Goal: Task Accomplishment & Management: Use online tool/utility

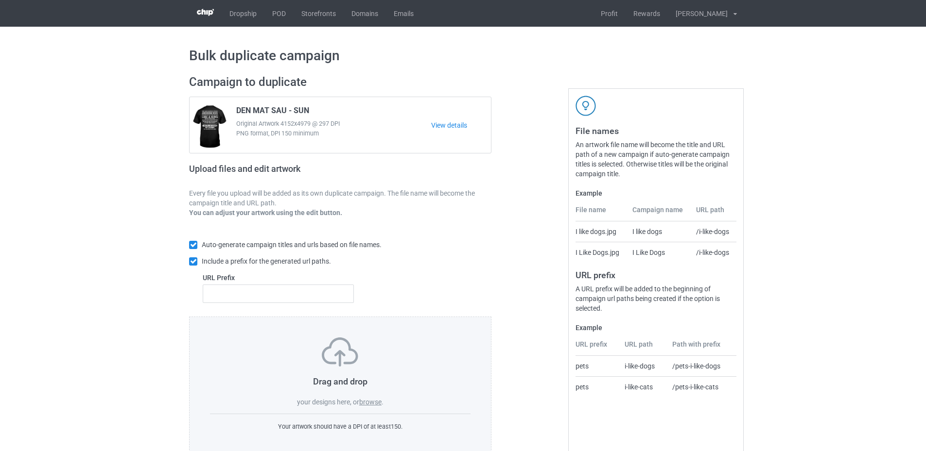
click at [372, 399] on label "browse" at bounding box center [370, 402] width 22 height 8
click at [0, 0] on input "browse" at bounding box center [0, 0] width 0 height 0
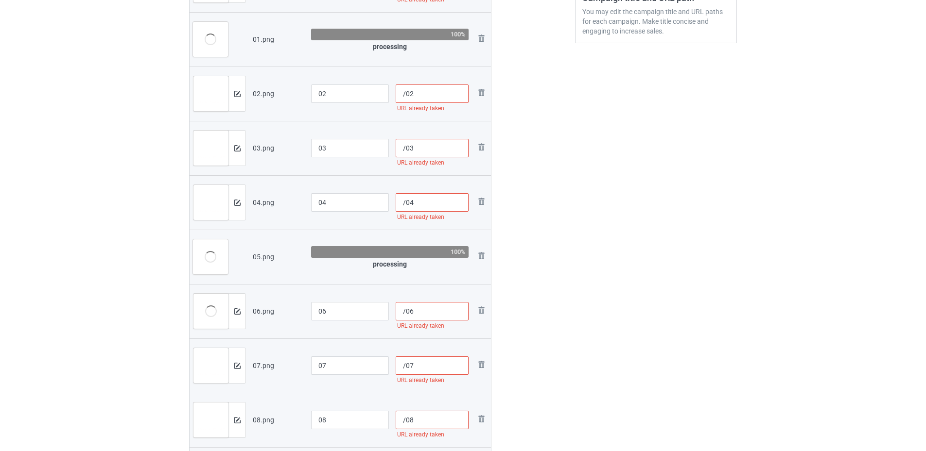
scroll to position [146, 0]
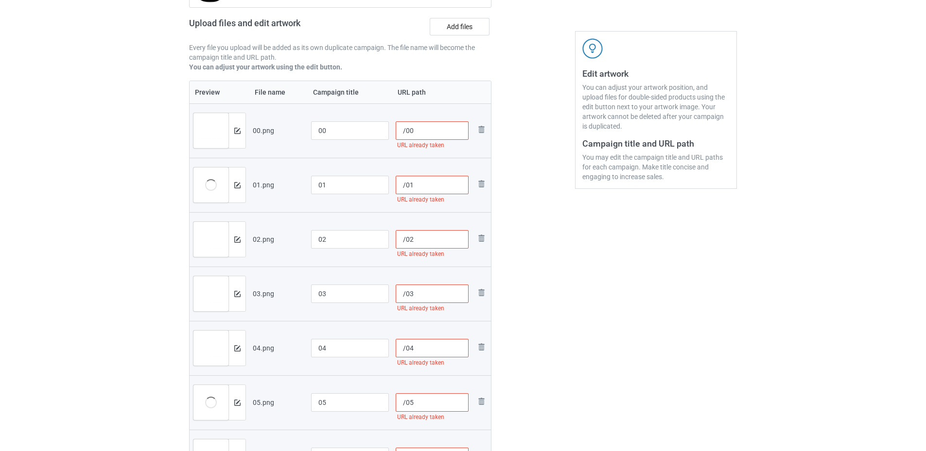
click at [415, 133] on input "/00" at bounding box center [432, 130] width 73 height 18
type input "/00b"
click at [434, 188] on input "/01" at bounding box center [432, 185] width 73 height 18
type input "/01b"
click at [426, 238] on input "/02" at bounding box center [432, 239] width 73 height 18
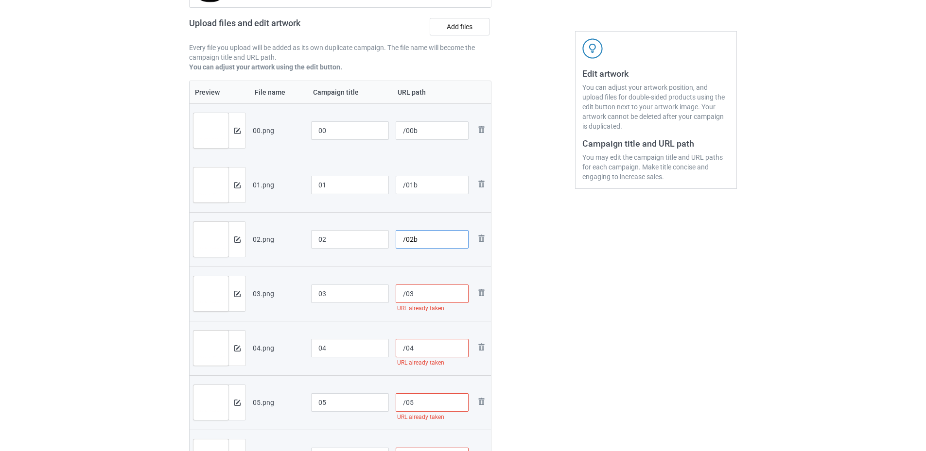
type input "/02b"
click at [428, 293] on input "/03" at bounding box center [432, 294] width 73 height 18
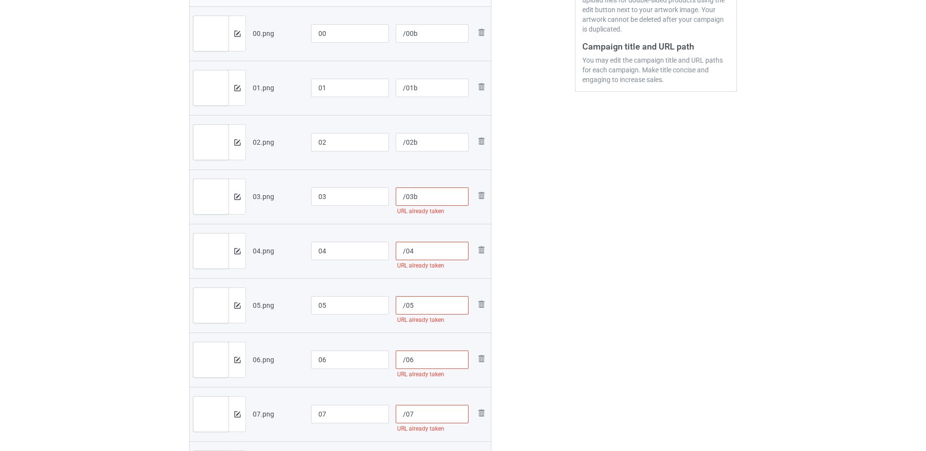
scroll to position [292, 0]
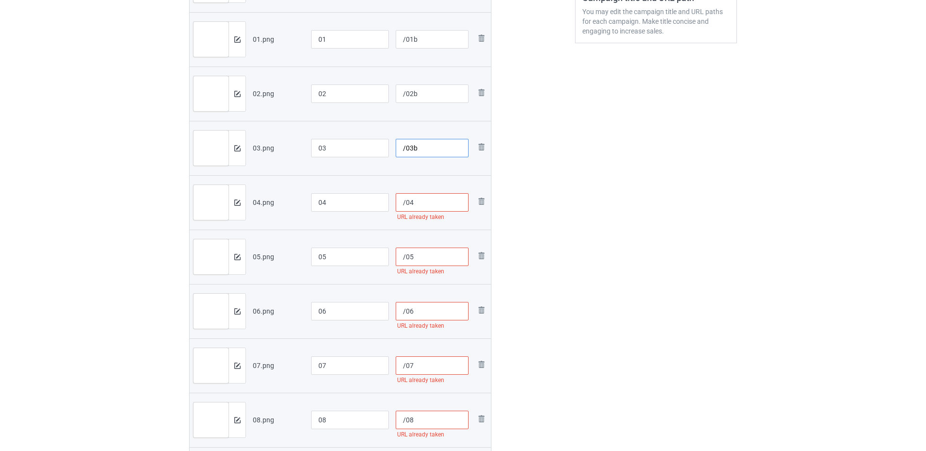
type input "/03b"
click at [428, 201] on input "/04" at bounding box center [432, 202] width 73 height 18
type input "/04b"
click at [423, 257] on input "/05" at bounding box center [432, 257] width 73 height 18
type input "/05b"
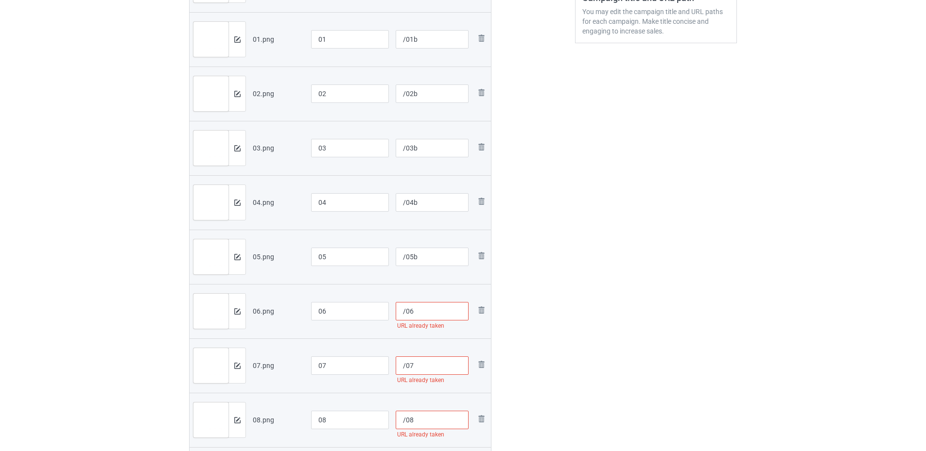
click at [428, 311] on input "/06" at bounding box center [432, 311] width 73 height 18
type input "/06b"
click at [421, 368] on input "/07" at bounding box center [432, 366] width 73 height 18
type input "/07b"
click at [425, 414] on input "/08" at bounding box center [432, 420] width 73 height 18
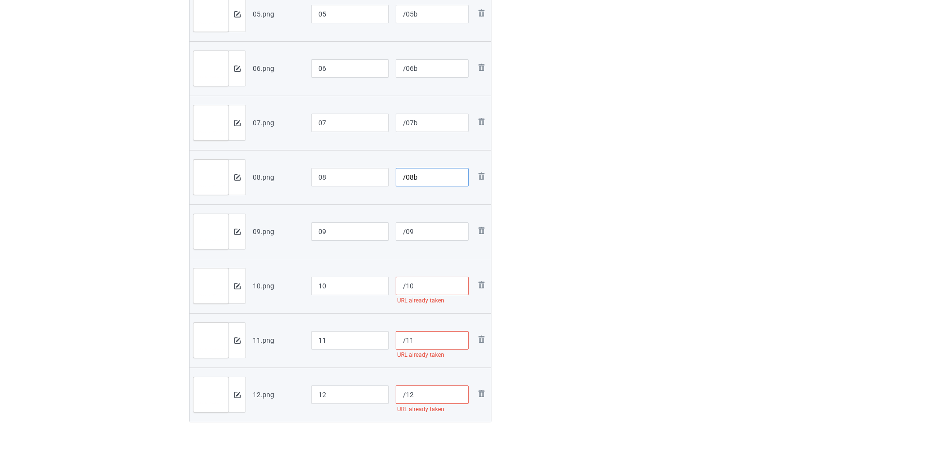
scroll to position [680, 0]
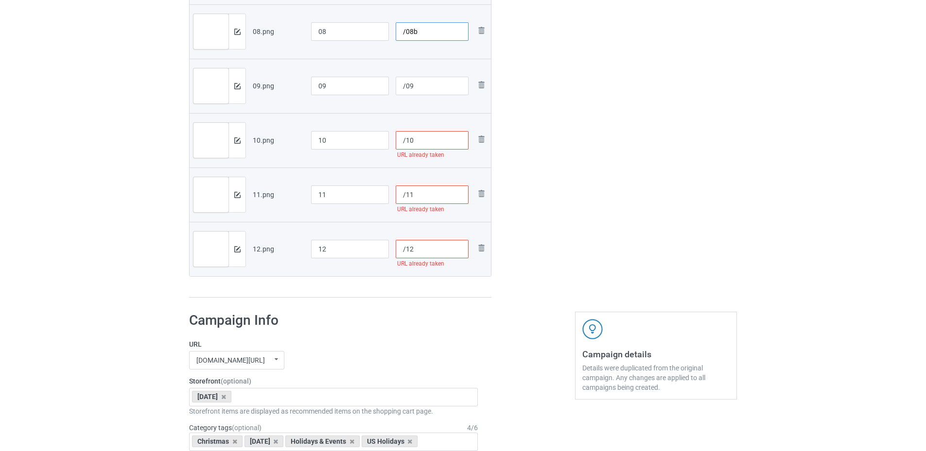
type input "/08b"
click at [421, 138] on input "/10" at bounding box center [432, 140] width 73 height 18
type input "/10b"
click at [426, 192] on input "/11" at bounding box center [432, 195] width 73 height 18
type input "/11b"
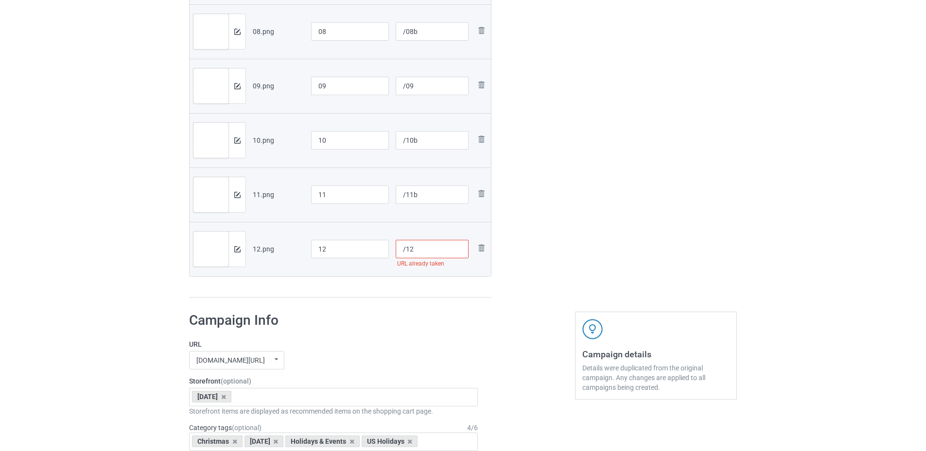
click at [434, 253] on input "/12" at bounding box center [432, 249] width 73 height 18
type input "/12b"
drag, startPoint x: 534, startPoint y: 285, endPoint x: 481, endPoint y: 309, distance: 57.6
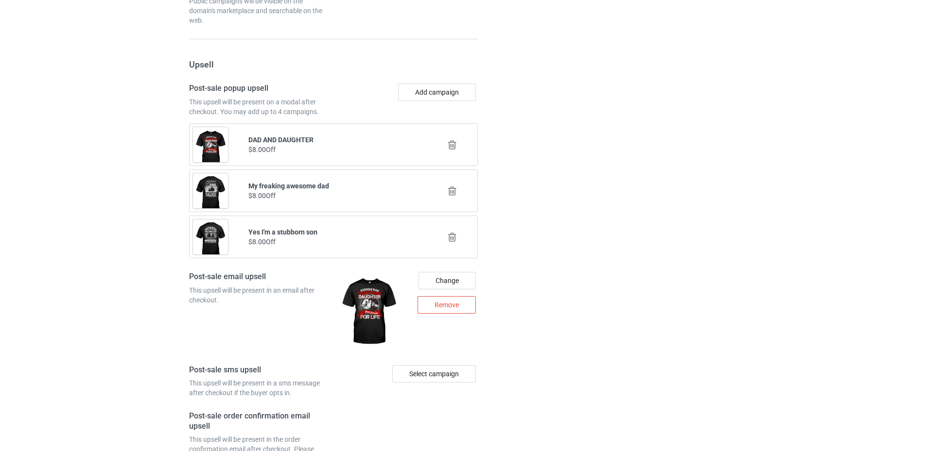
scroll to position [1912, 0]
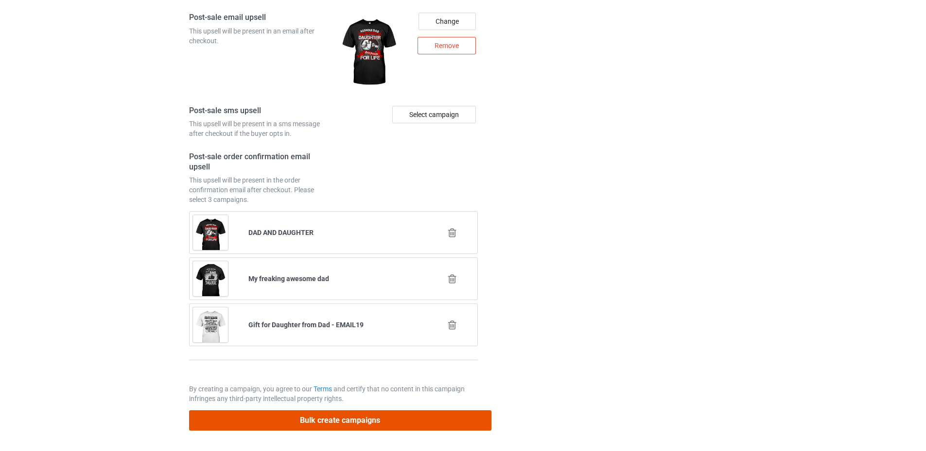
click at [341, 427] on button "Bulk create campaigns" at bounding box center [340, 421] width 302 height 20
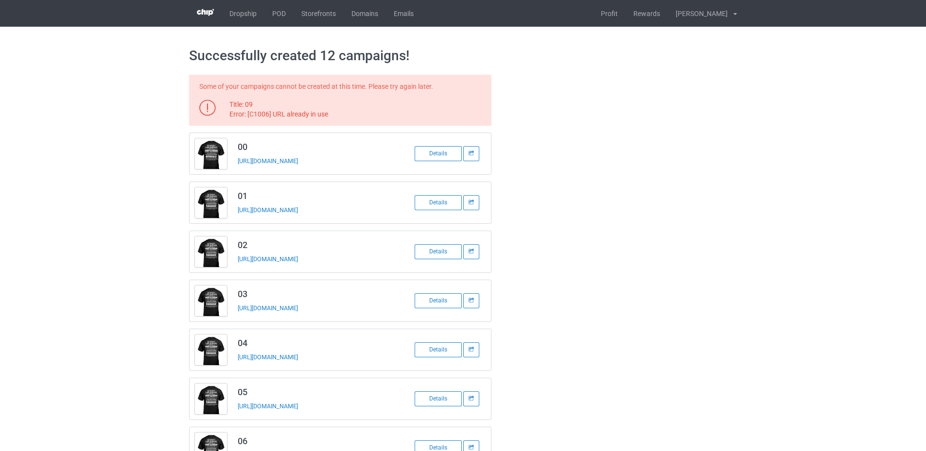
scroll to position [333, 0]
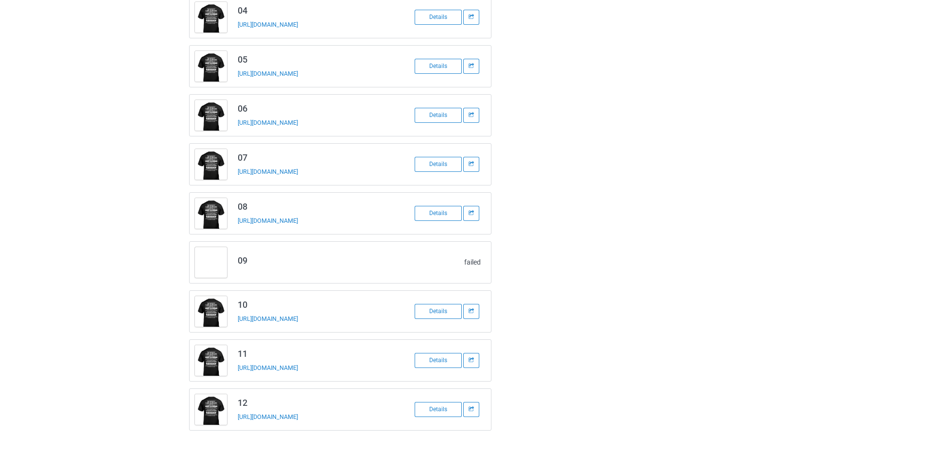
click at [601, 326] on div "Some of your campaigns cannot be created at this time. Please try again later. …" at bounding box center [462, 86] width 561 height 703
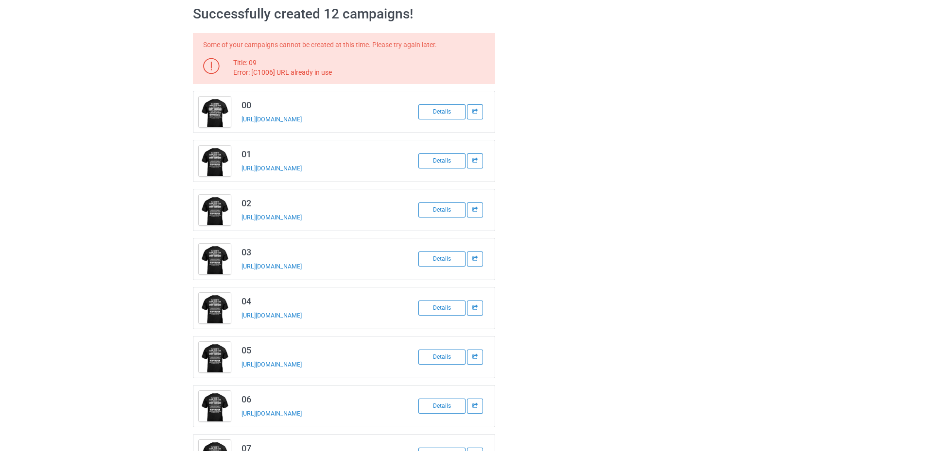
scroll to position [0, 0]
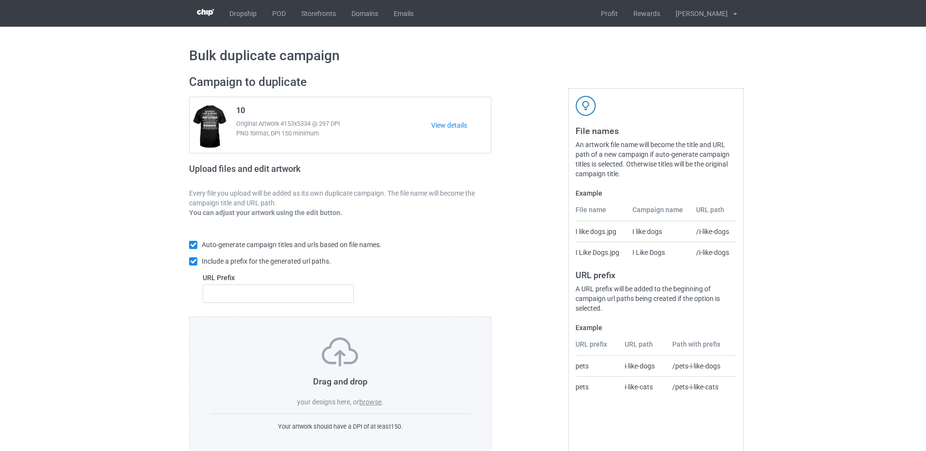
scroll to position [22, 0]
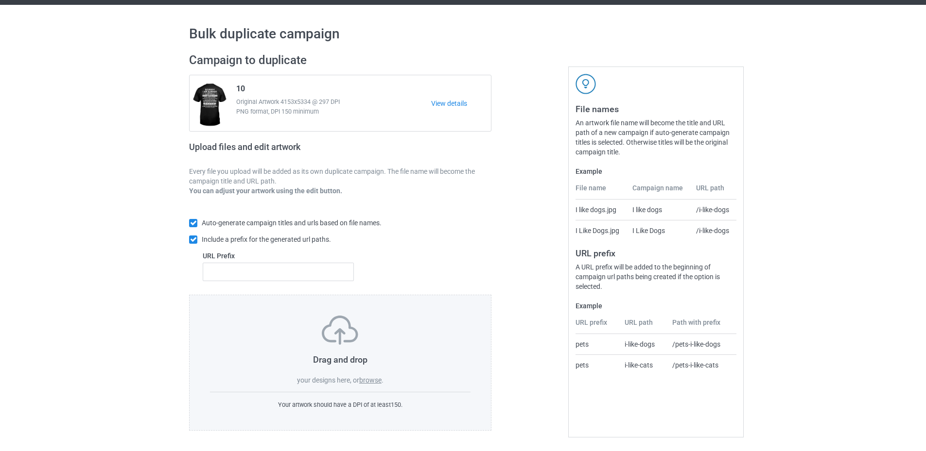
click at [372, 380] on label "browse" at bounding box center [370, 381] width 22 height 8
click at [0, 0] on input "browse" at bounding box center [0, 0] width 0 height 0
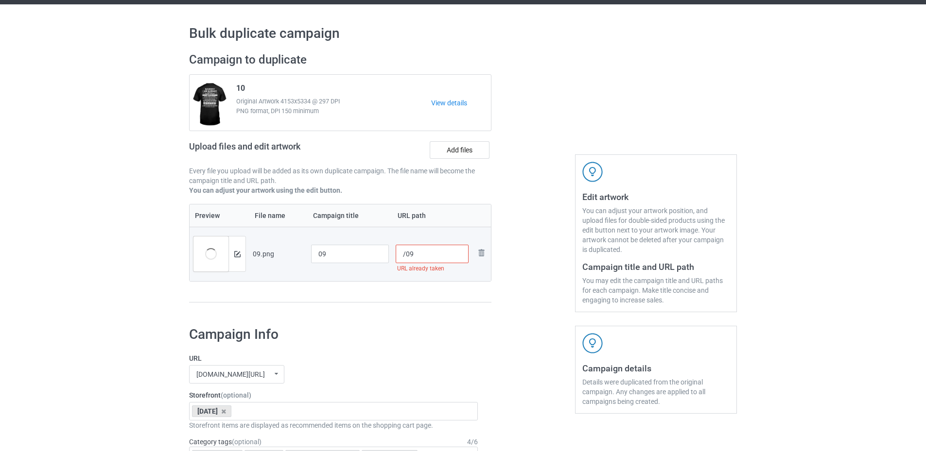
click at [436, 255] on input "/09" at bounding box center [432, 254] width 73 height 18
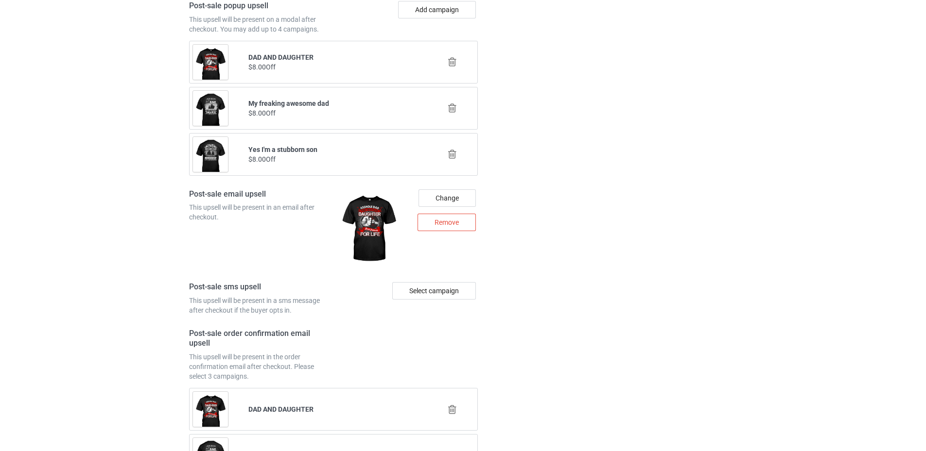
scroll to position [1269, 0]
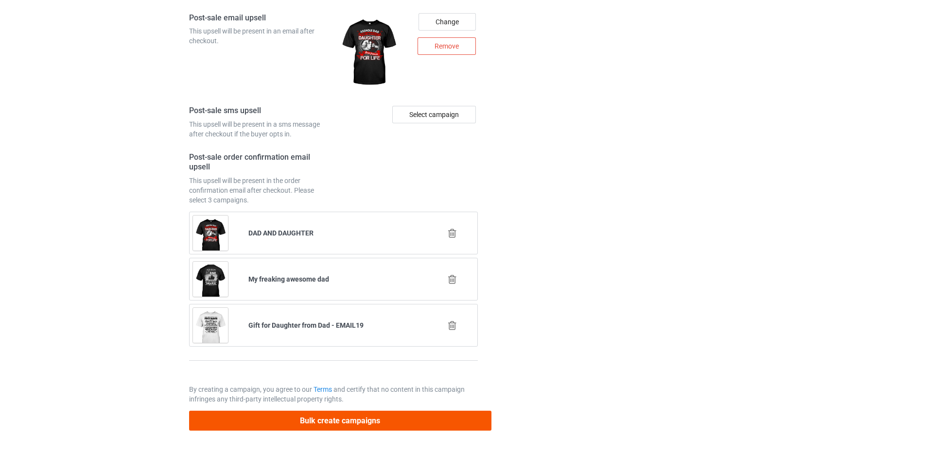
type input "/09b"
click at [363, 420] on button "Bulk create campaigns" at bounding box center [340, 421] width 302 height 20
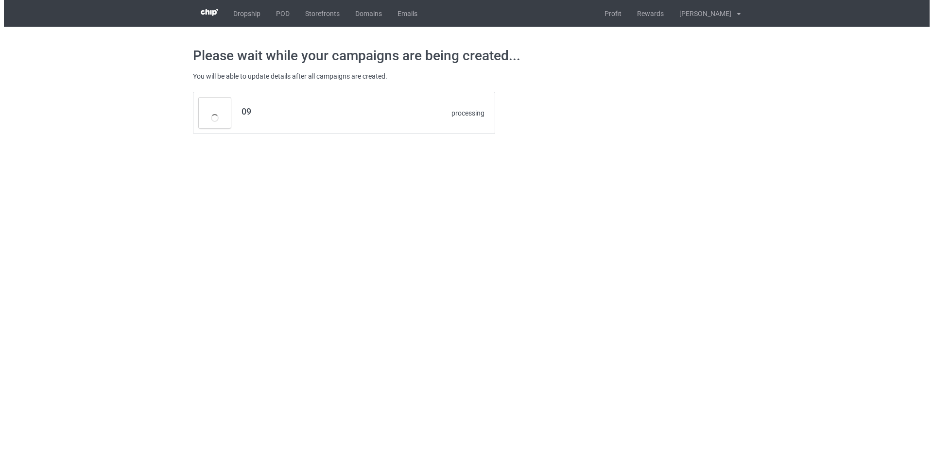
scroll to position [0, 0]
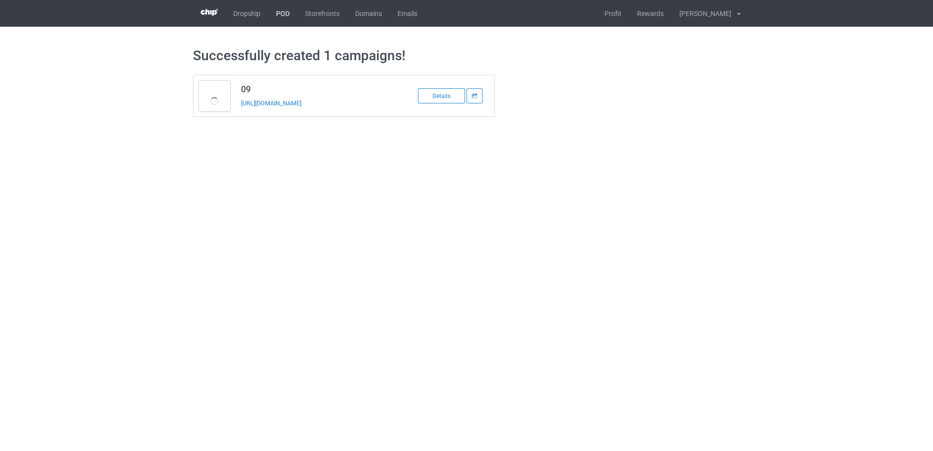
click at [283, 17] on link "POD" at bounding box center [282, 13] width 29 height 27
